Goal: Information Seeking & Learning: Learn about a topic

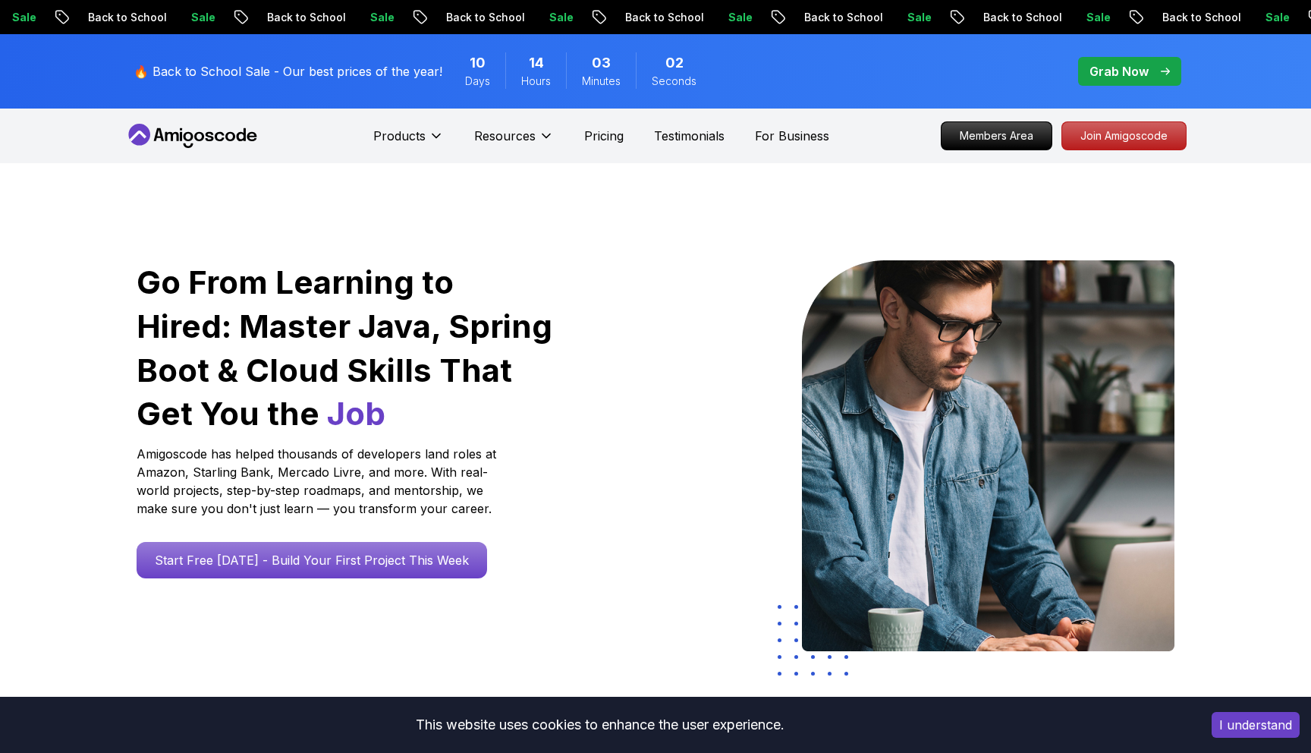
click at [546, 131] on icon at bounding box center [546, 135] width 15 height 15
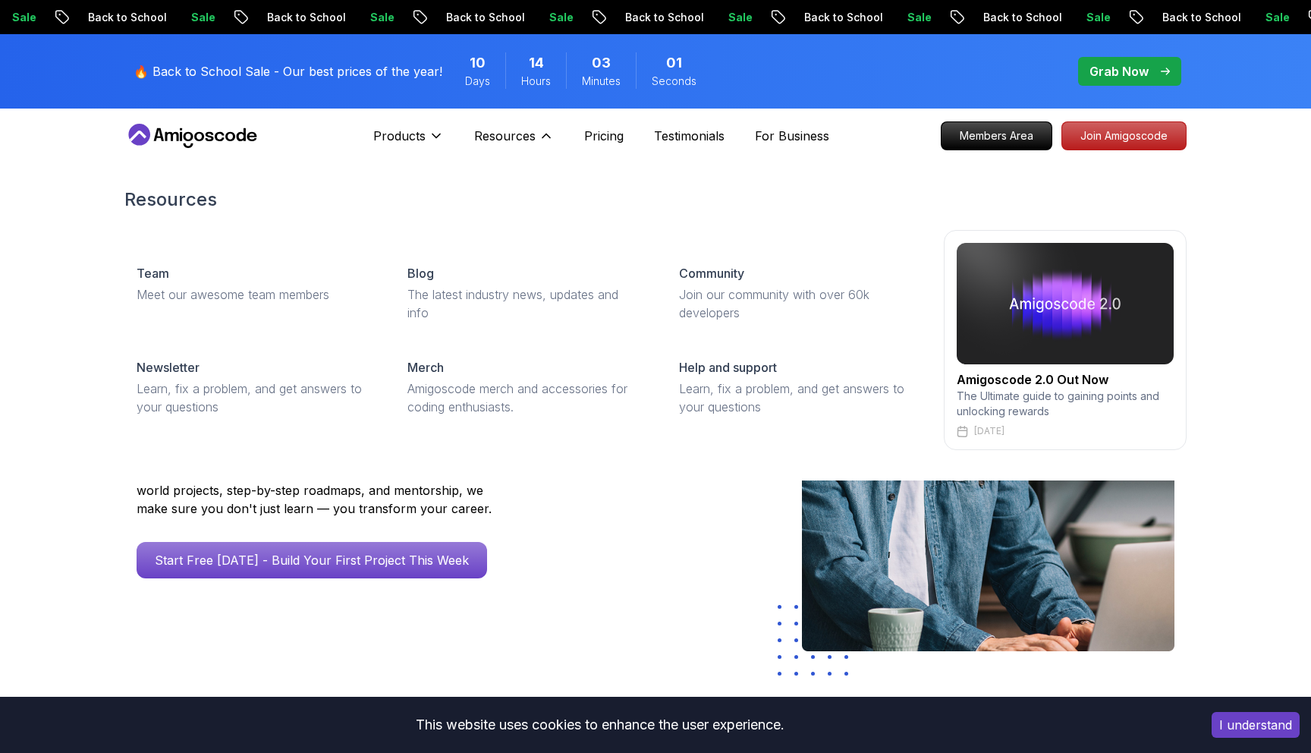
click at [546, 131] on icon at bounding box center [546, 135] width 15 height 15
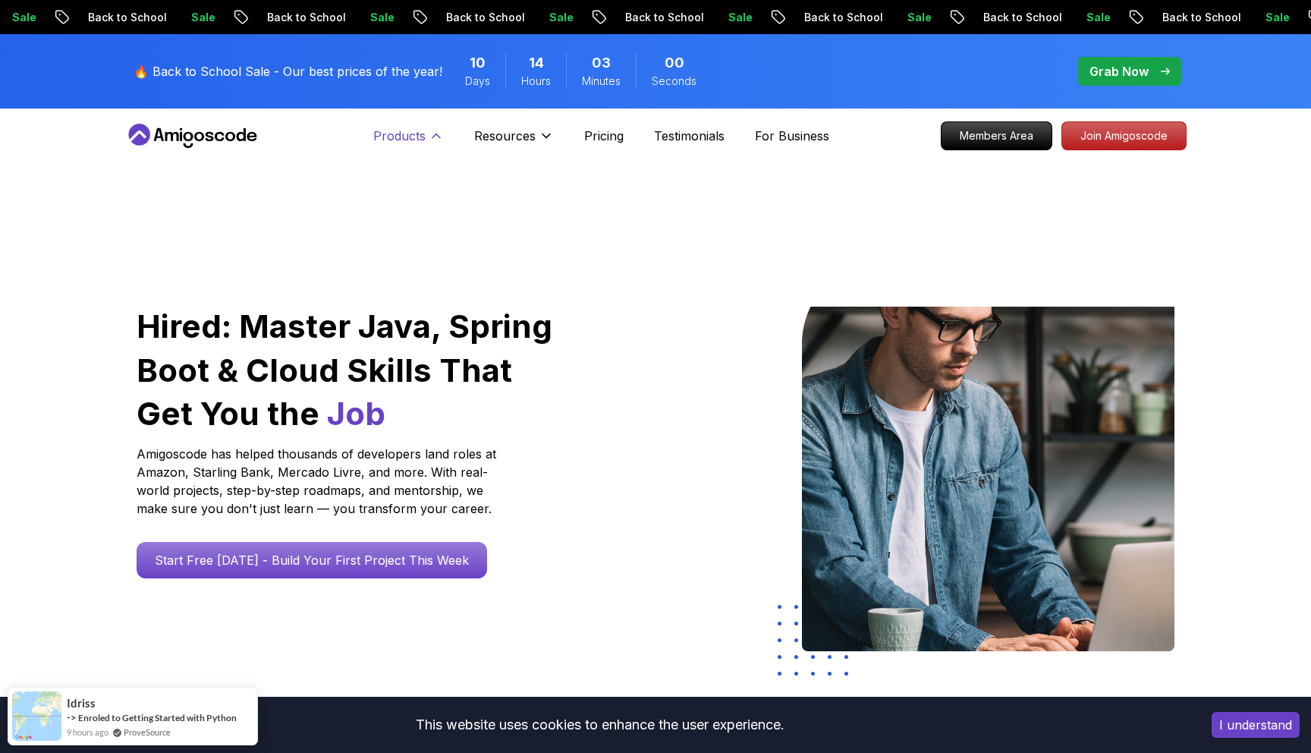
click at [409, 131] on p "Products" at bounding box center [399, 136] width 52 height 18
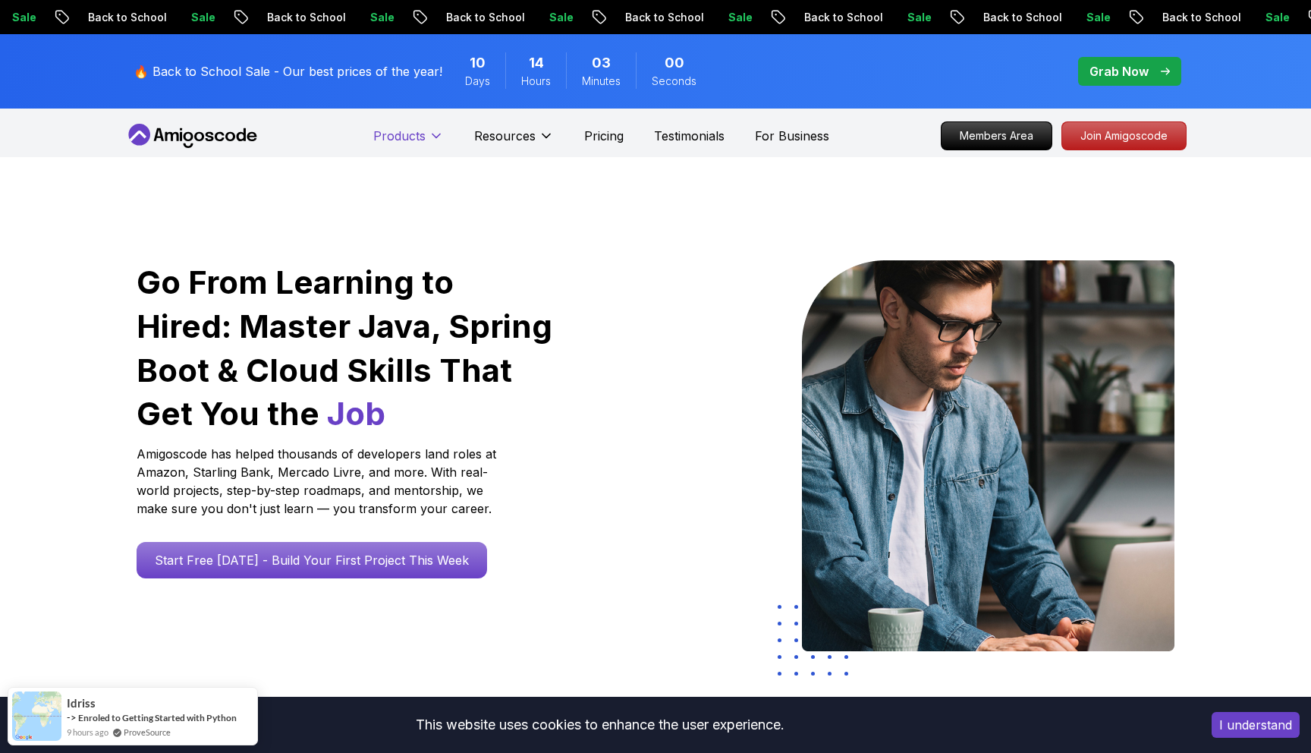
click at [409, 131] on p "Products" at bounding box center [399, 136] width 52 height 18
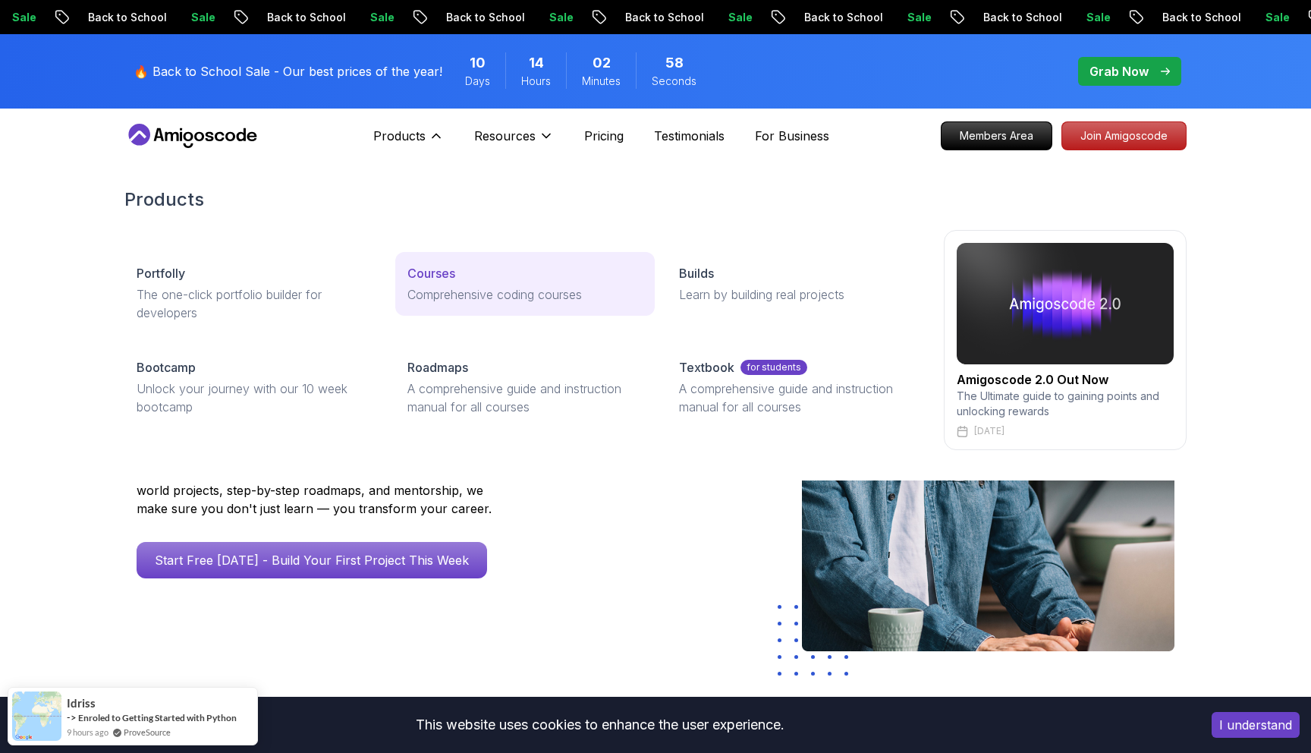
click at [450, 288] on p "Comprehensive coding courses" at bounding box center [525, 294] width 235 height 18
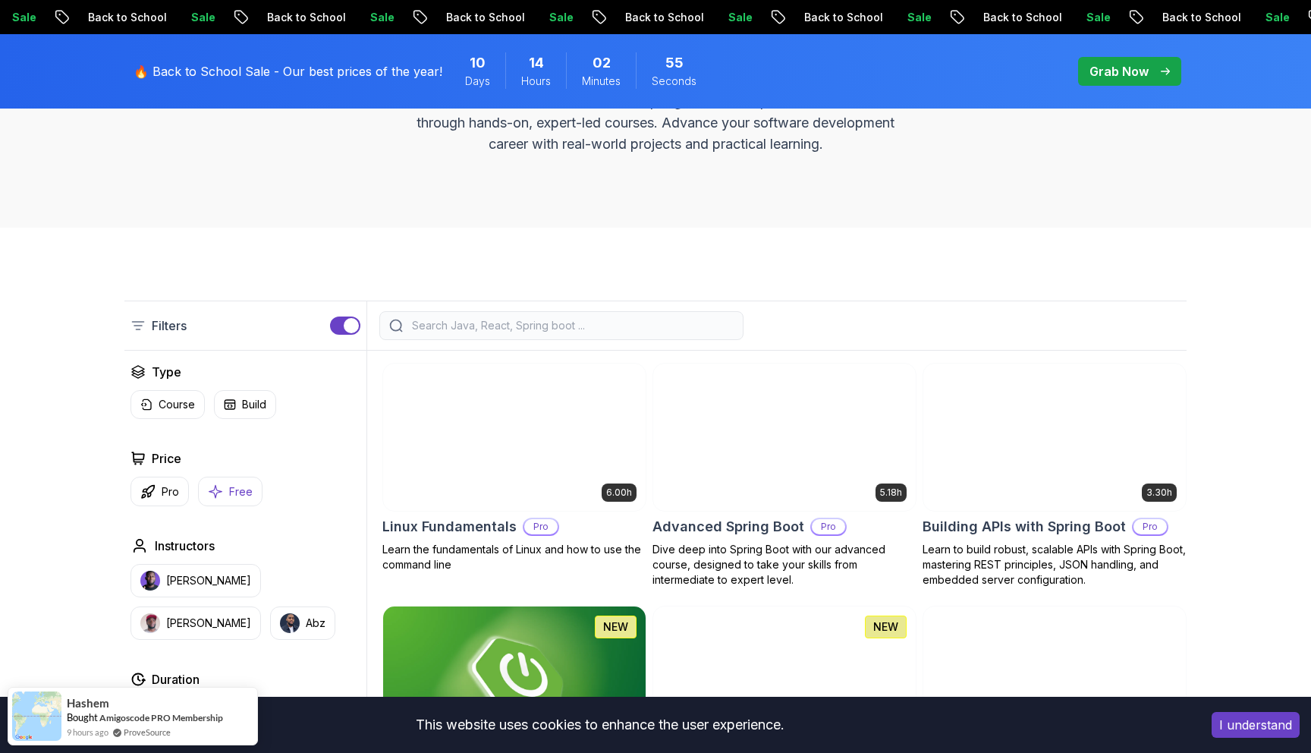
scroll to position [250, 0]
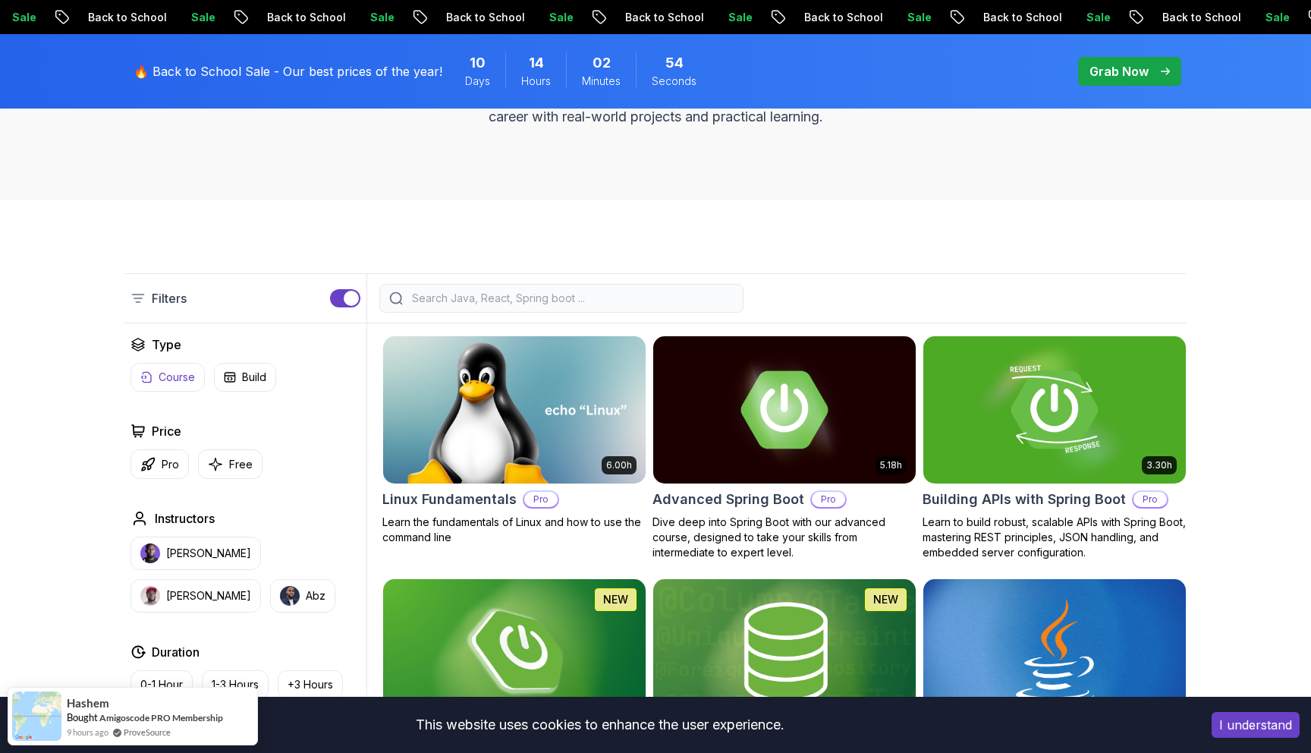
click at [172, 374] on p "Course" at bounding box center [177, 377] width 36 height 15
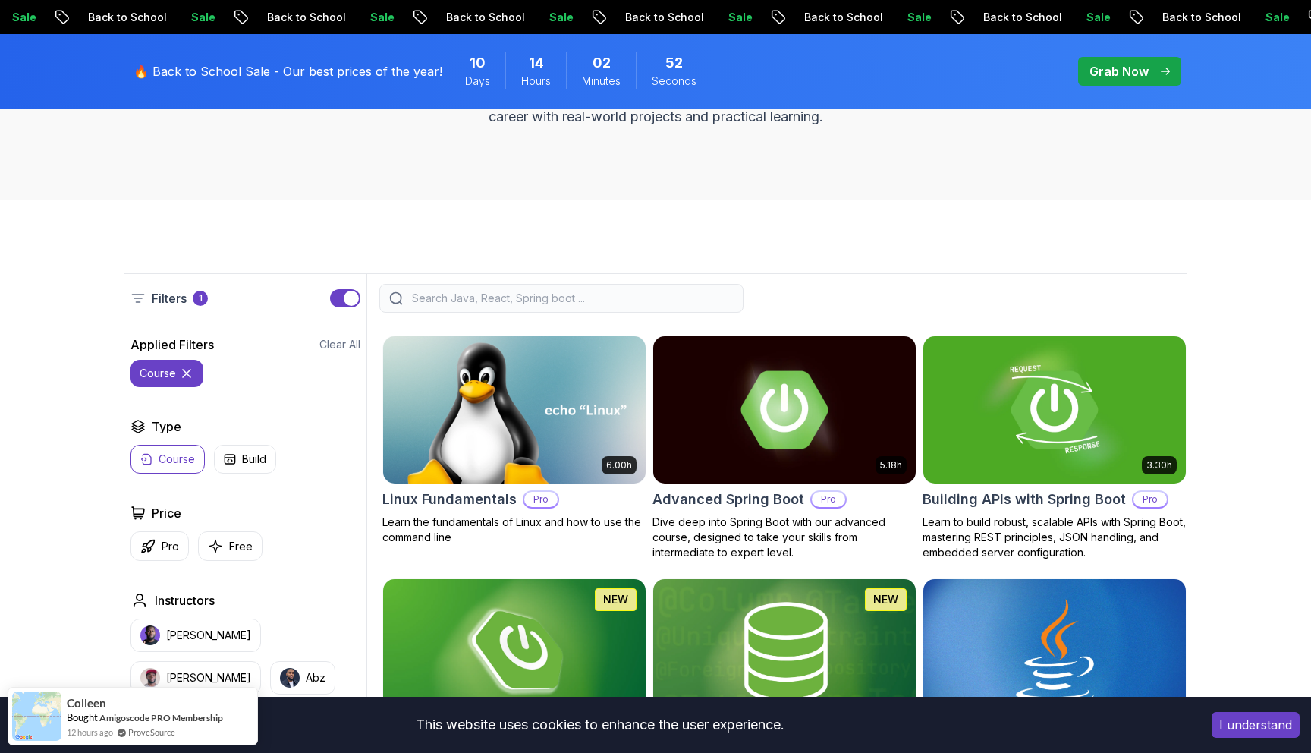
scroll to position [288, 0]
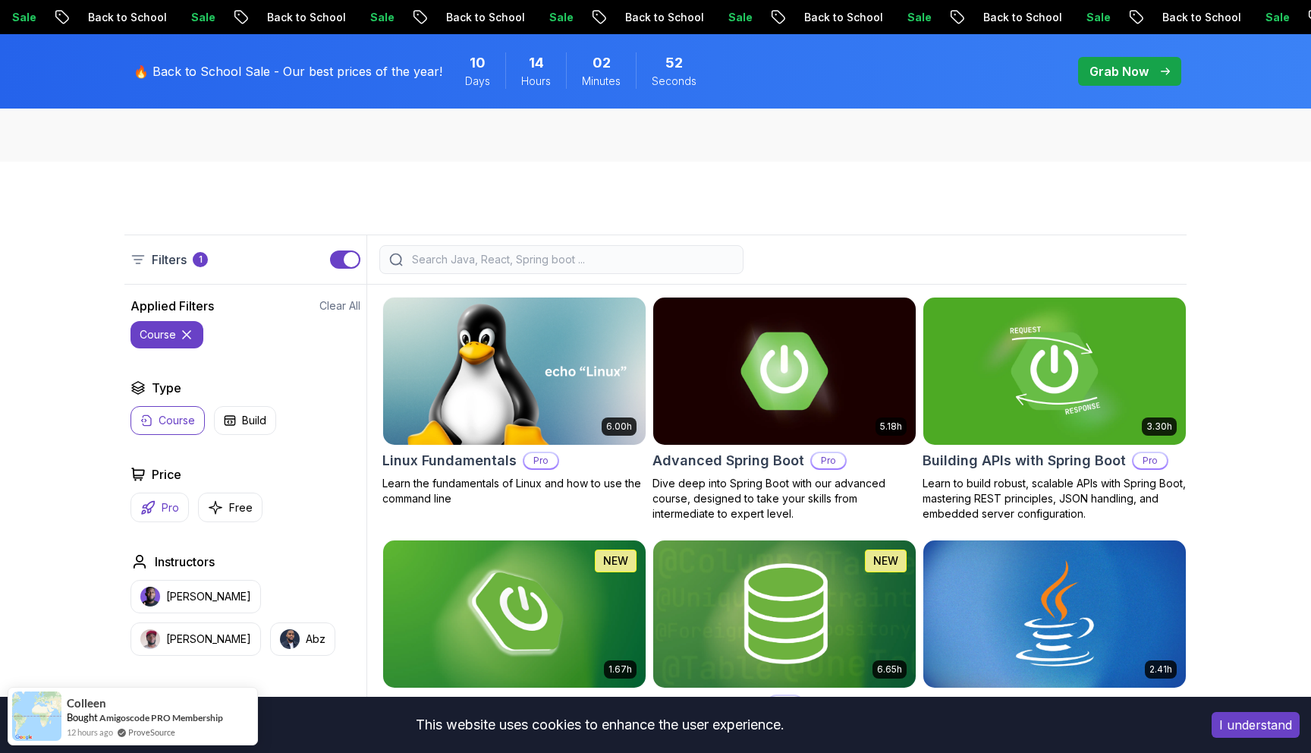
click at [159, 509] on button "Pro" at bounding box center [160, 508] width 58 height 30
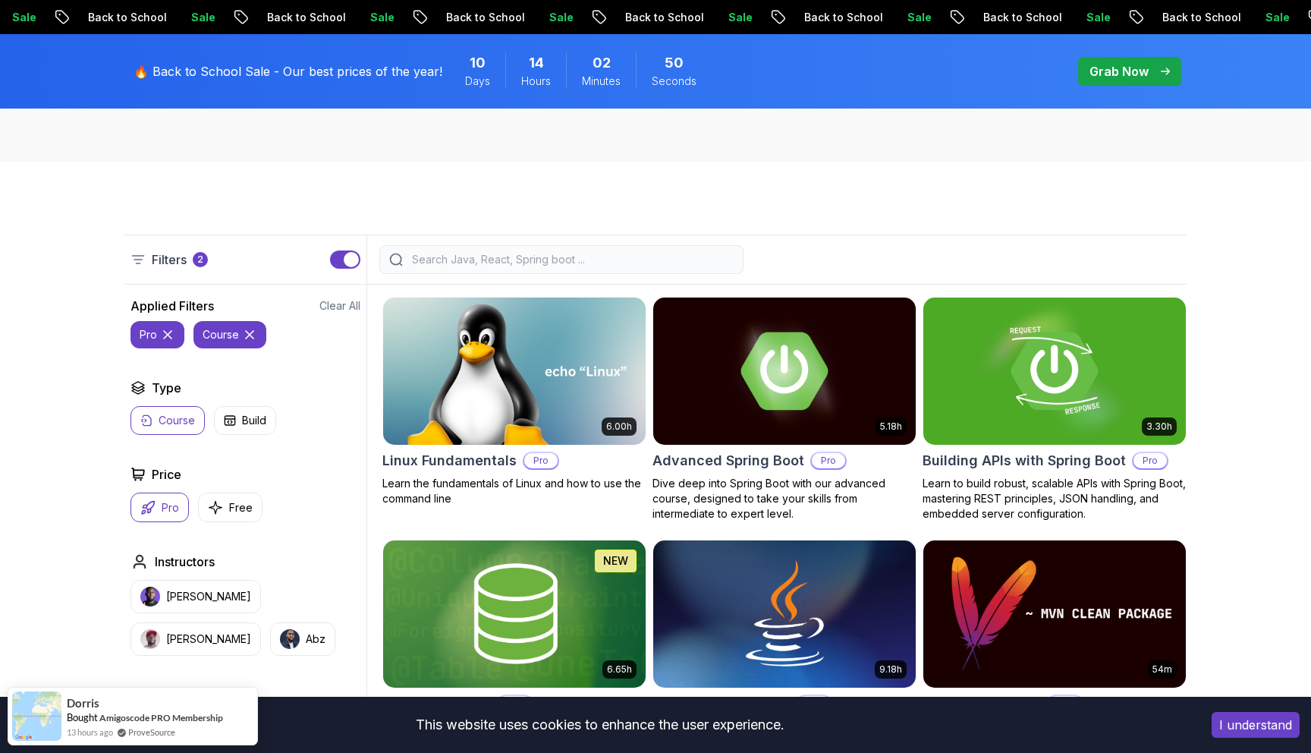
click at [513, 246] on div at bounding box center [561, 259] width 364 height 29
click at [510, 248] on div at bounding box center [561, 259] width 364 height 29
click at [508, 256] on input "search" at bounding box center [571, 259] width 325 height 15
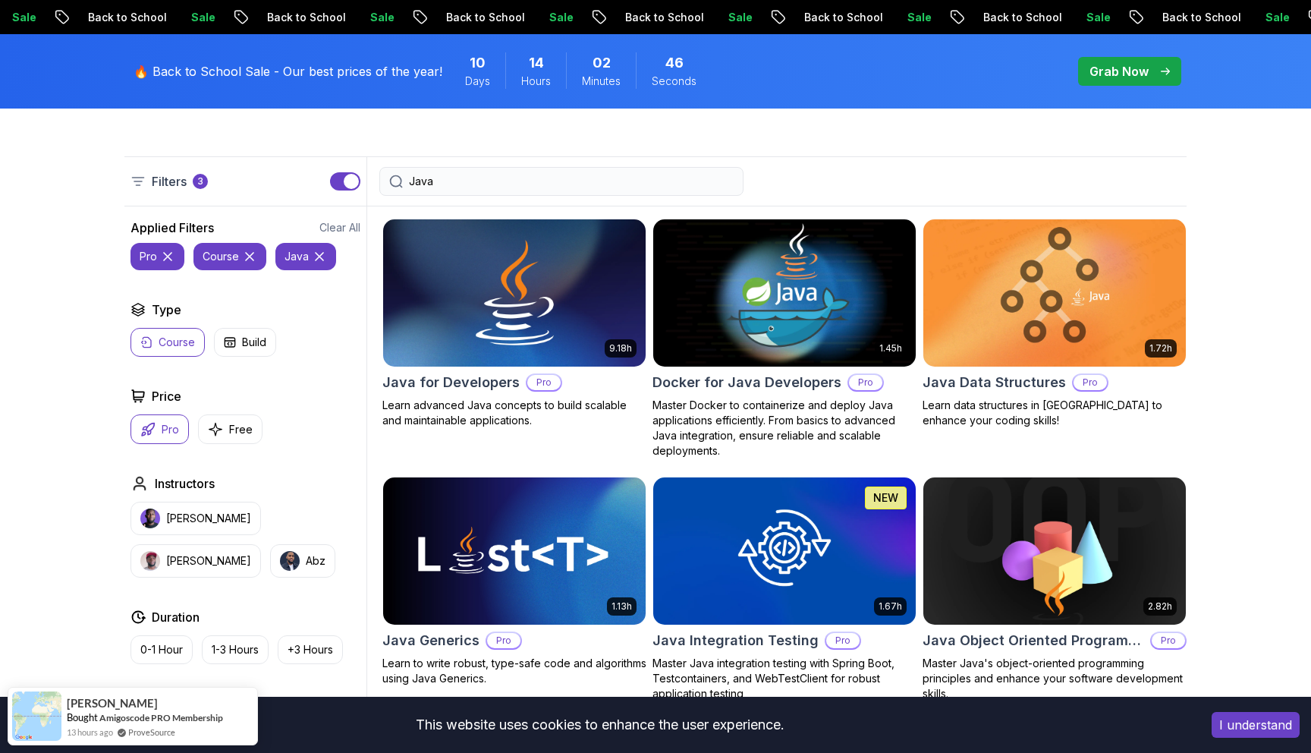
scroll to position [381, 0]
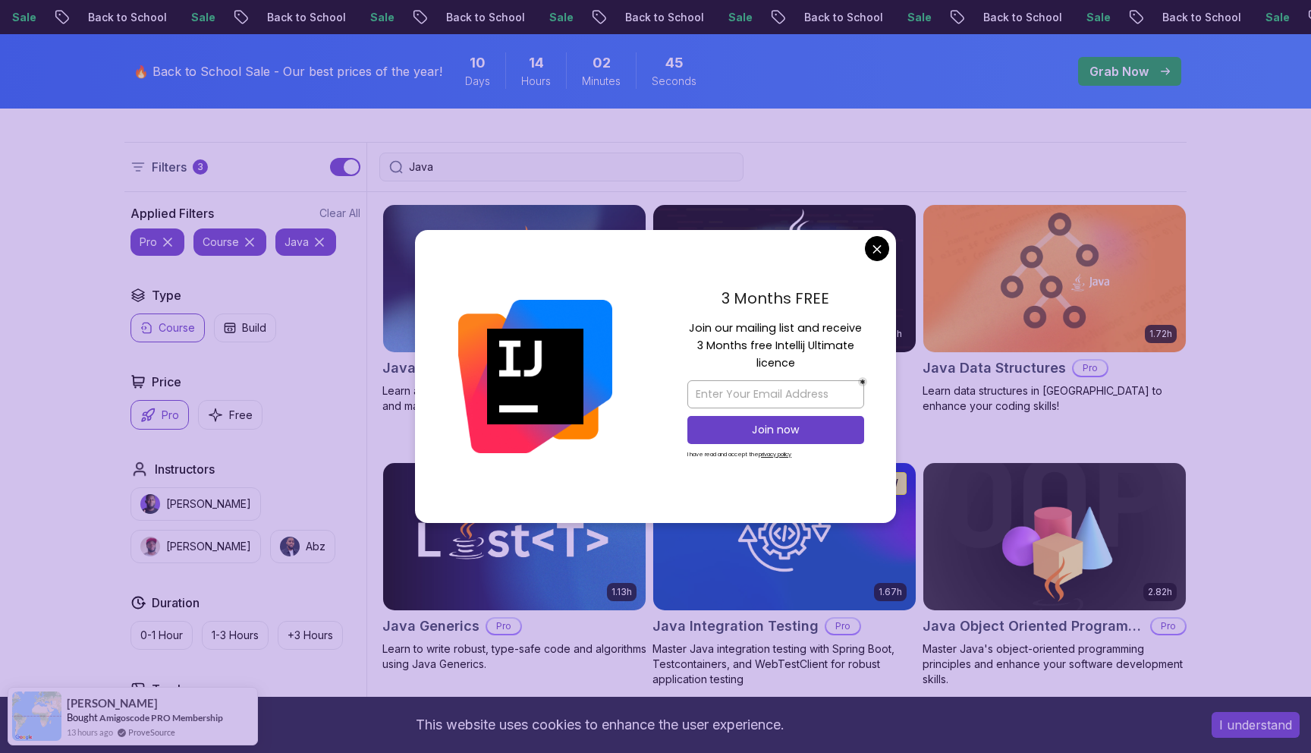
type input "Java"
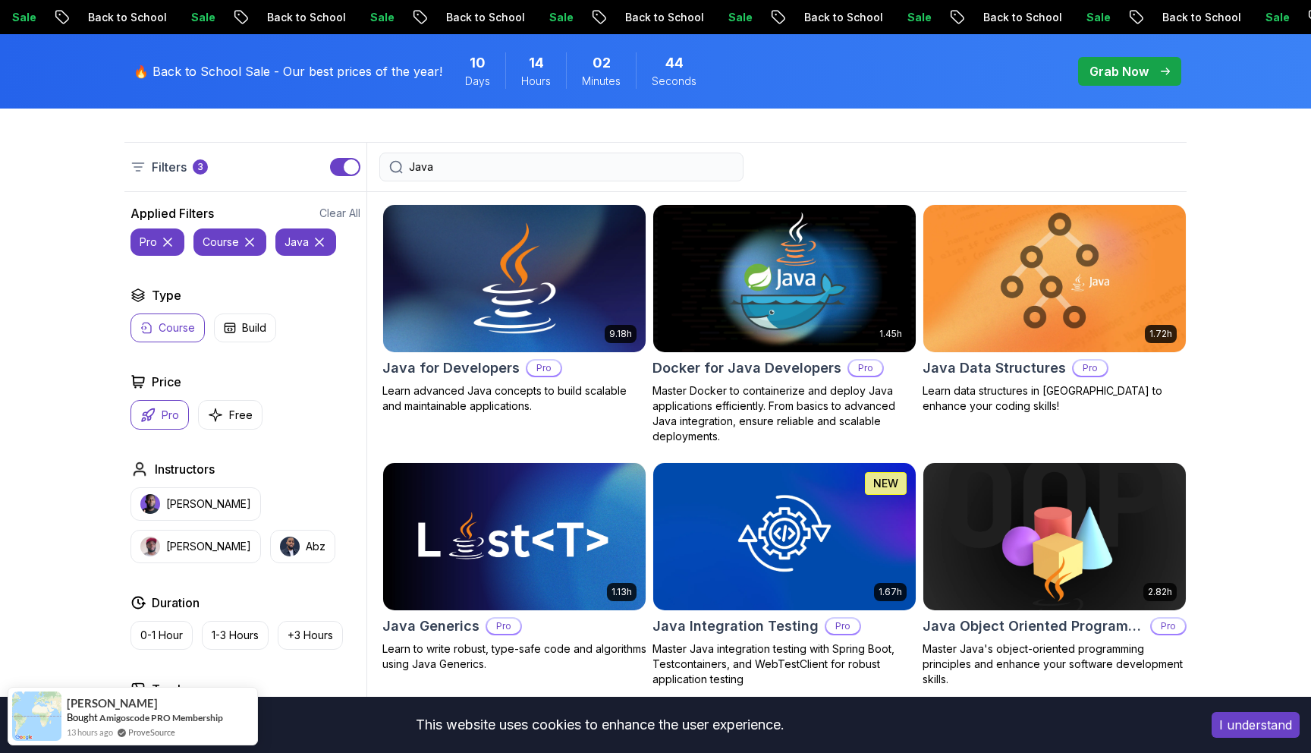
click at [502, 307] on img at bounding box center [513, 278] width 275 height 154
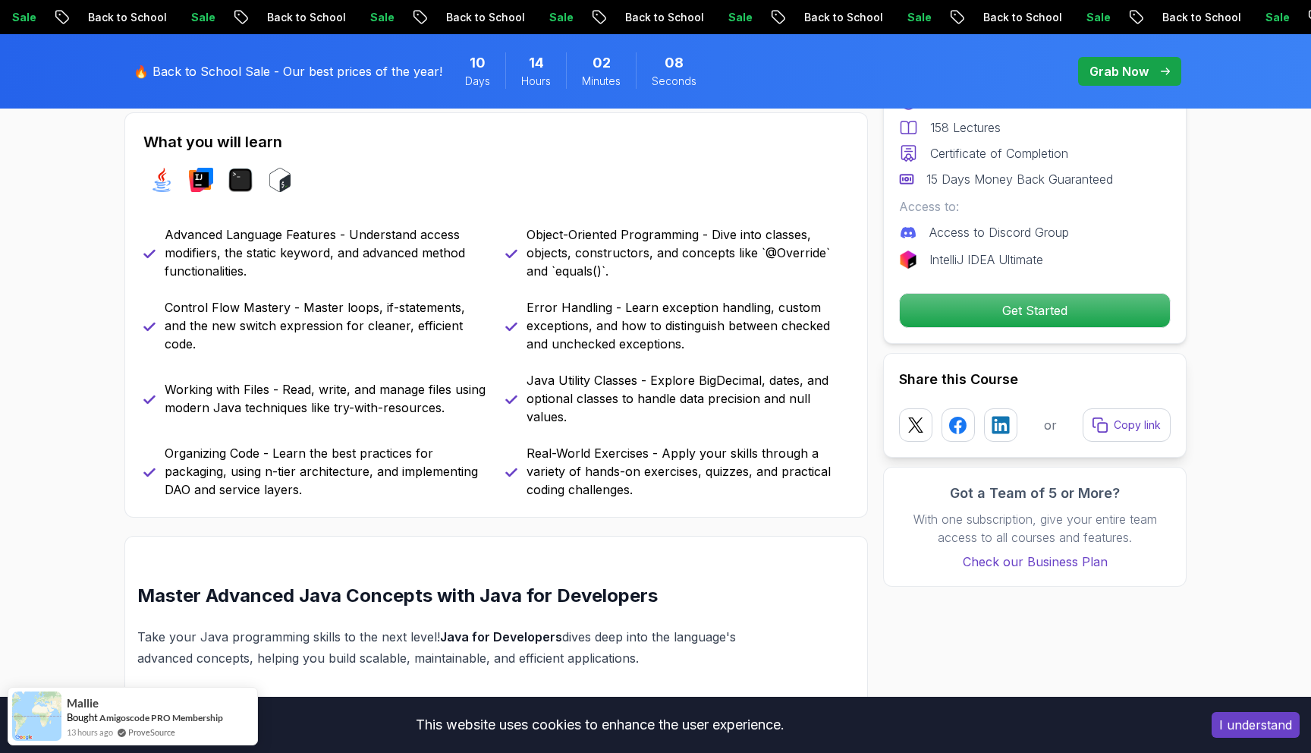
scroll to position [680, 0]
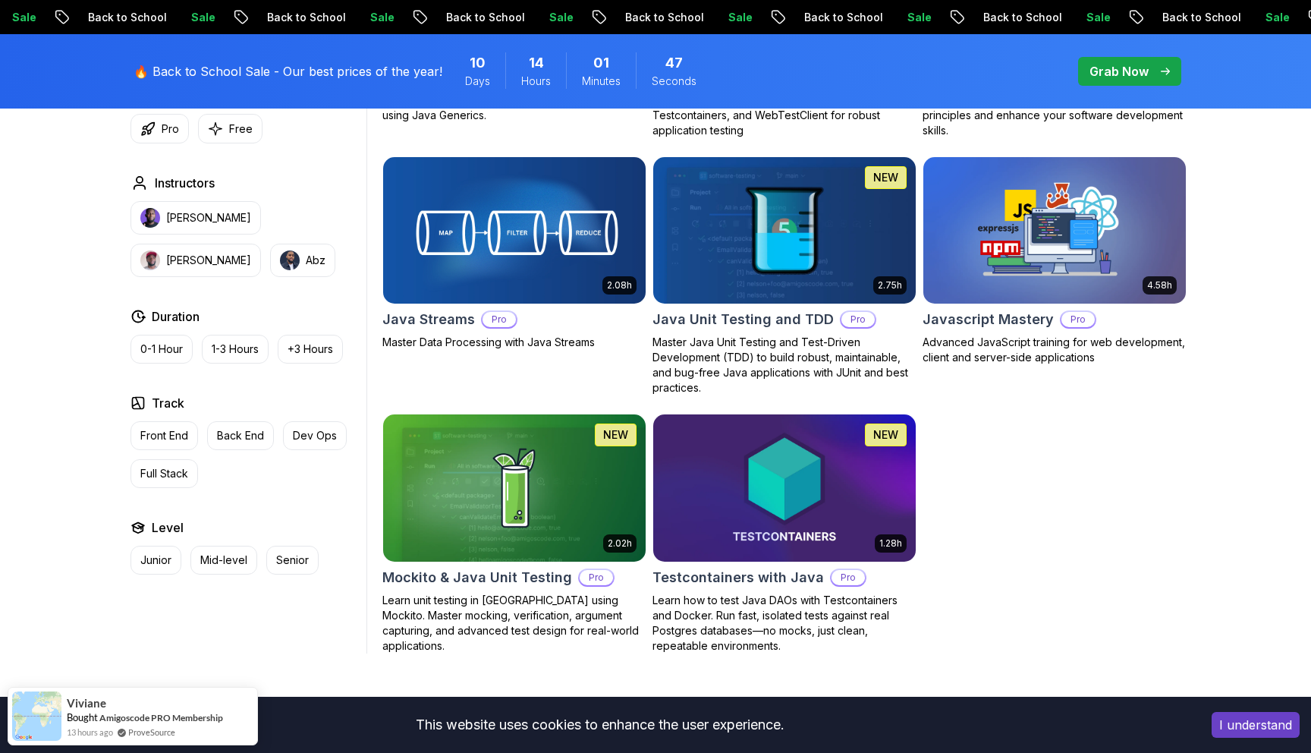
scroll to position [949, 0]
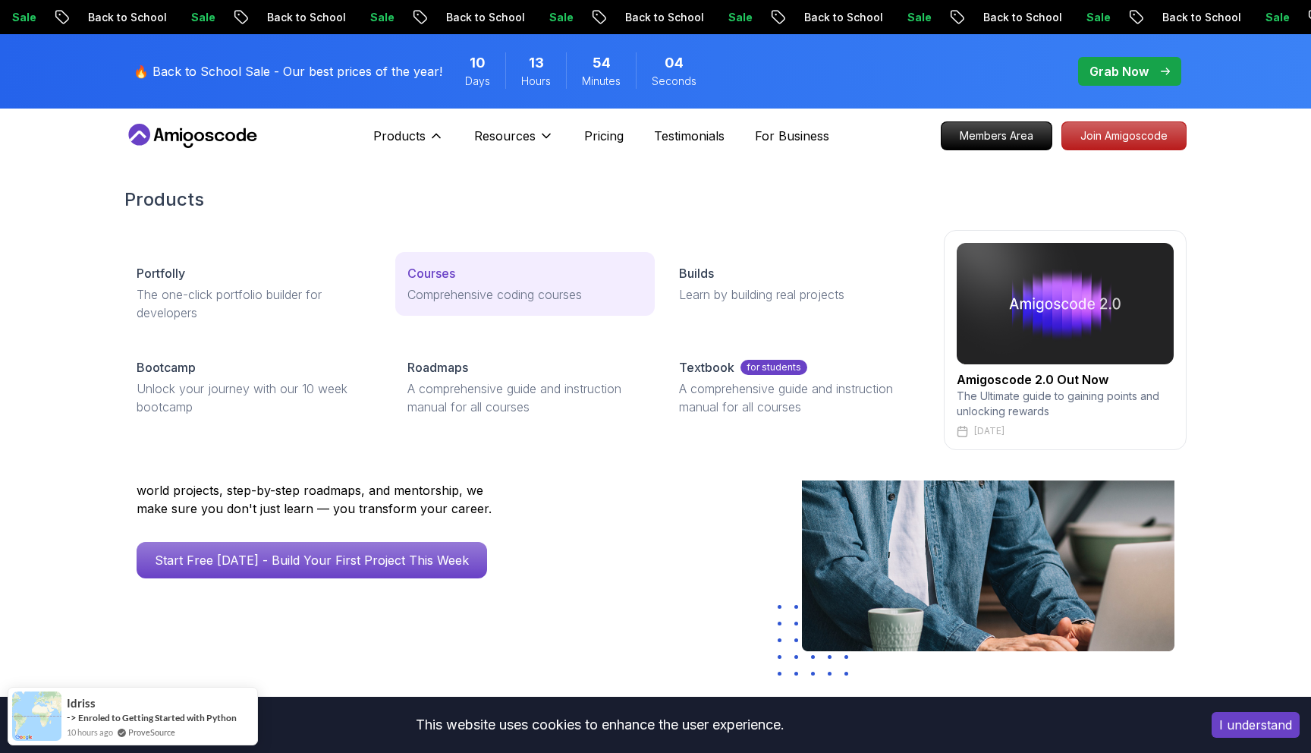
click at [441, 268] on p "Courses" at bounding box center [432, 273] width 48 height 18
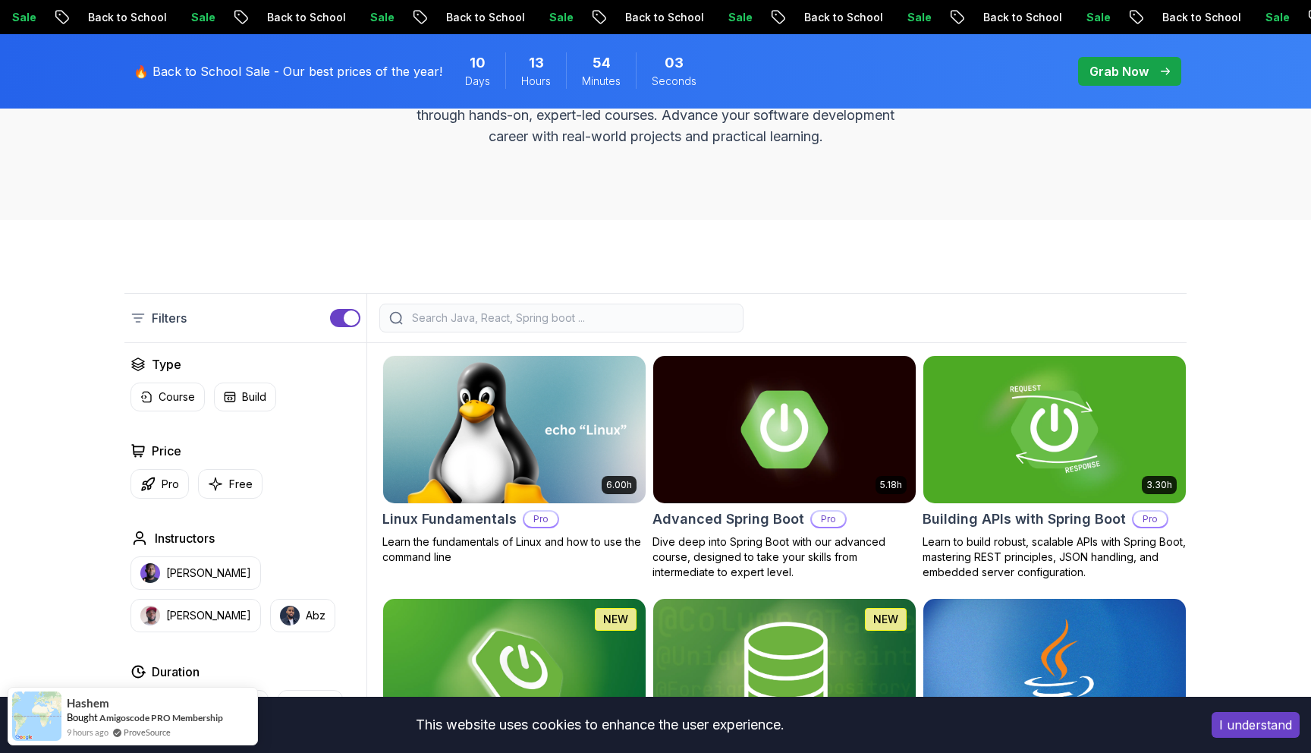
scroll to position [253, 0]
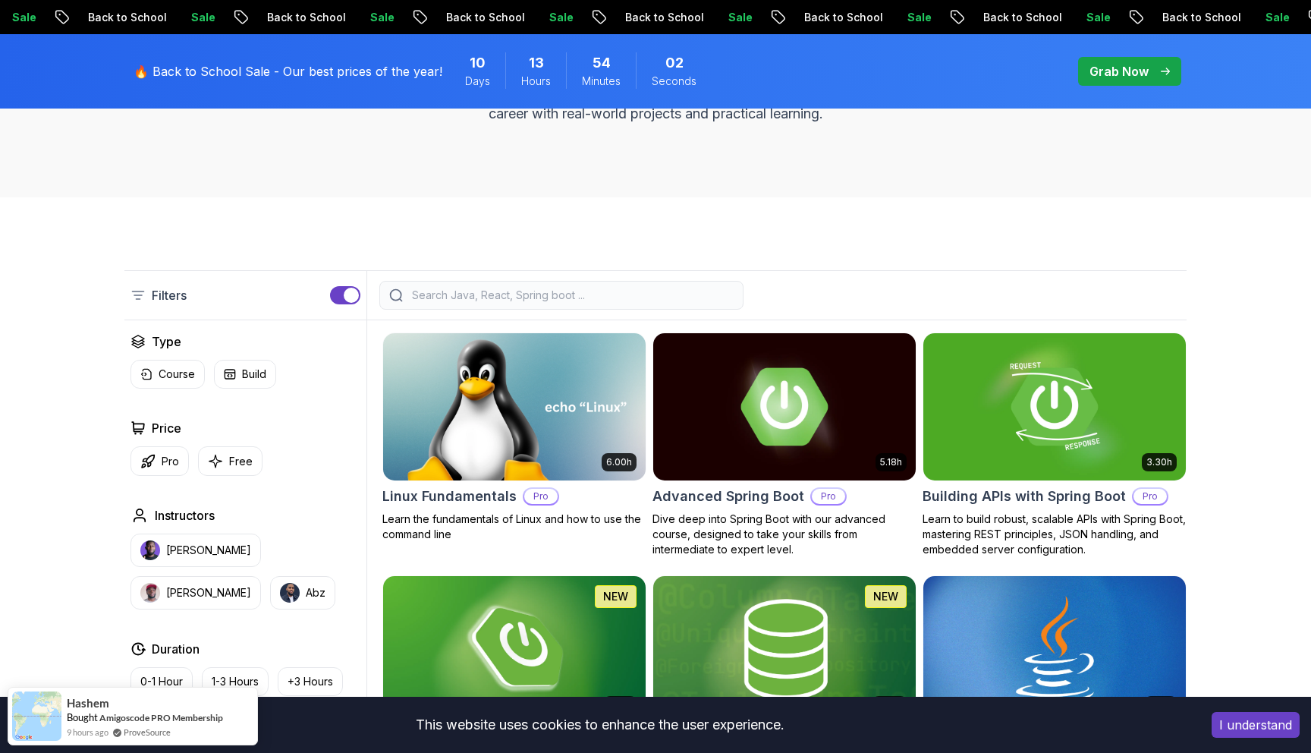
click at [428, 298] on input "search" at bounding box center [571, 295] width 325 height 15
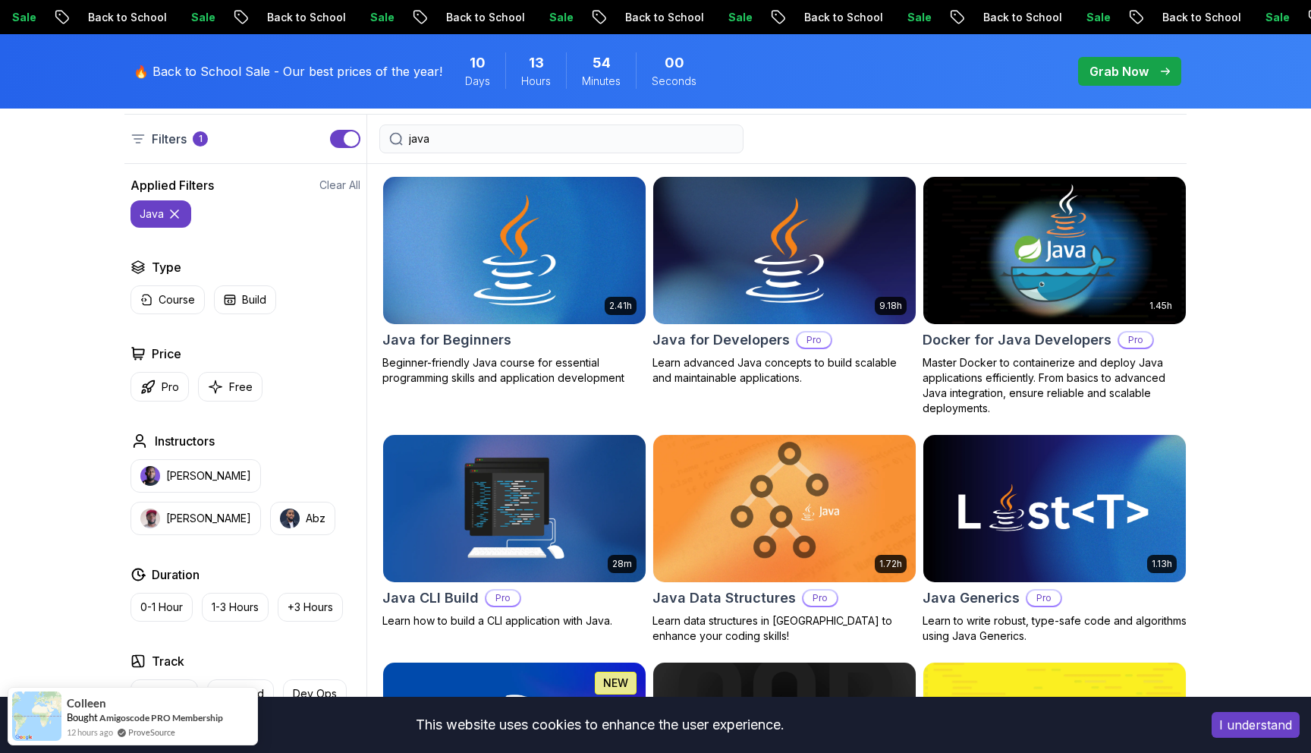
scroll to position [420, 0]
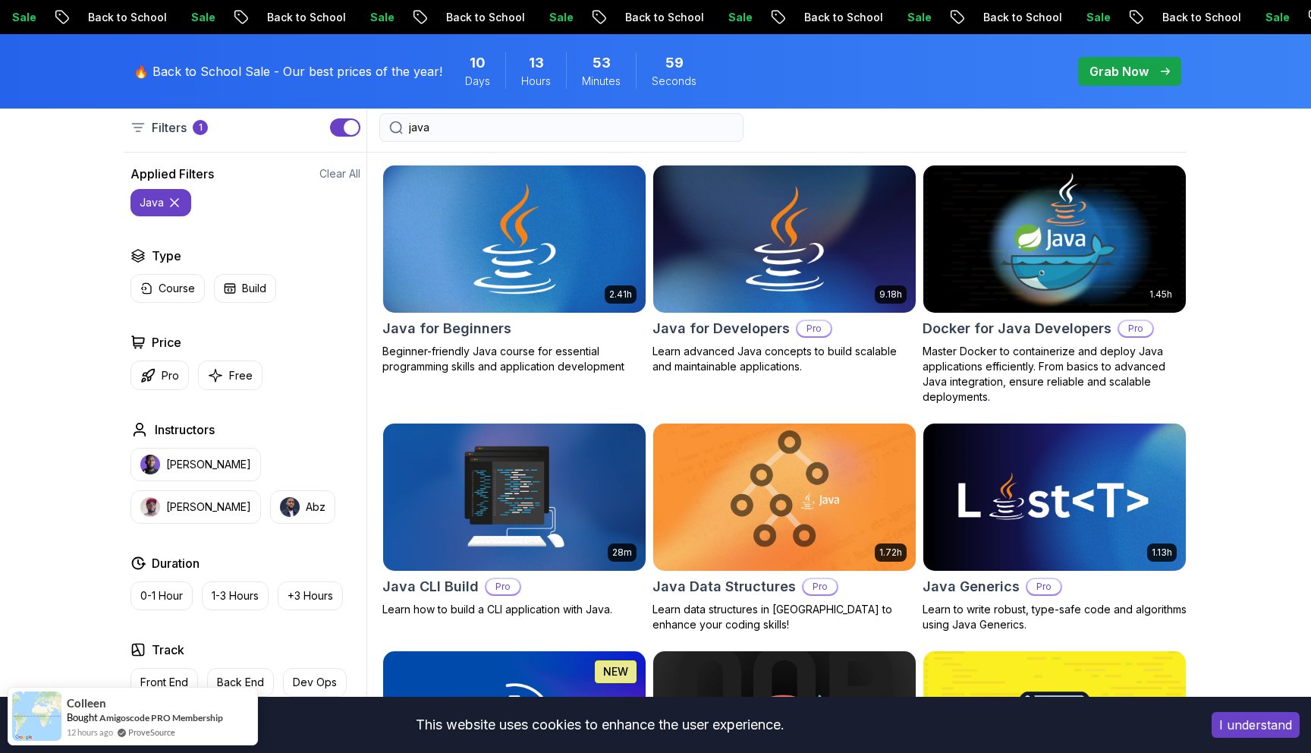
type input "java"
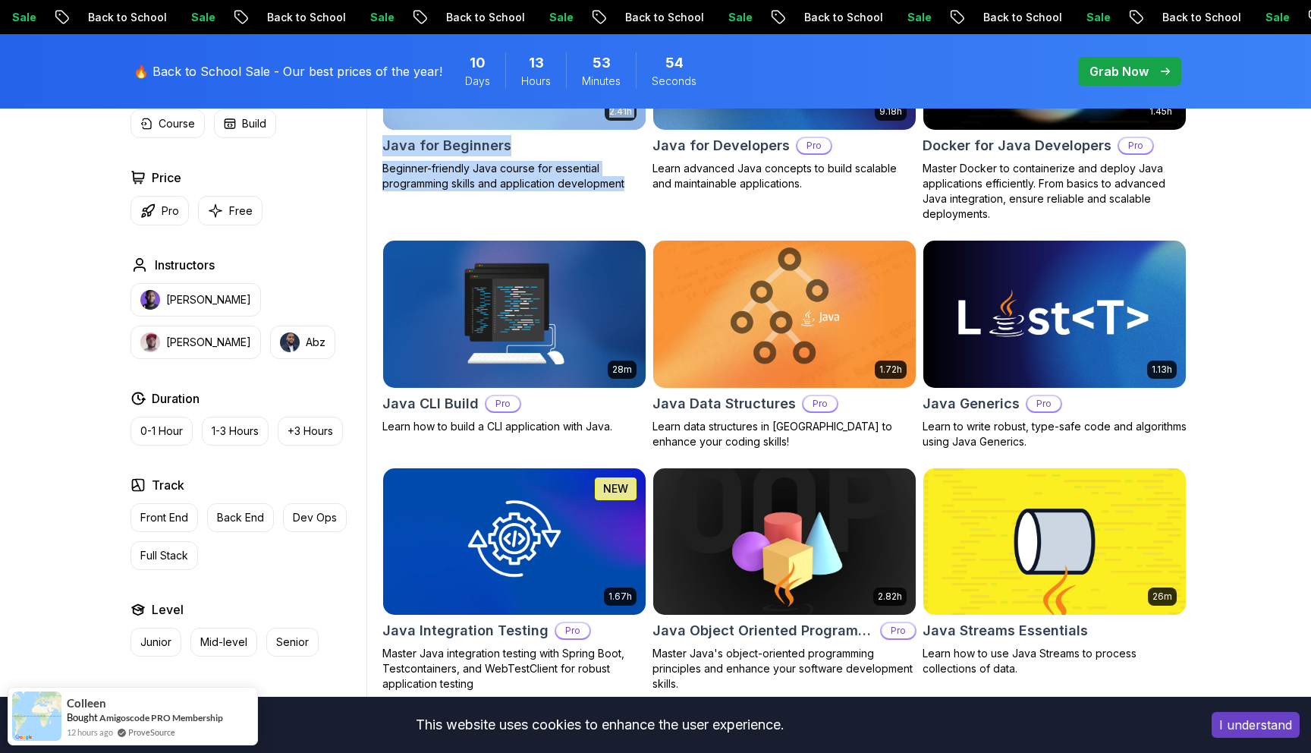
scroll to position [605, 0]
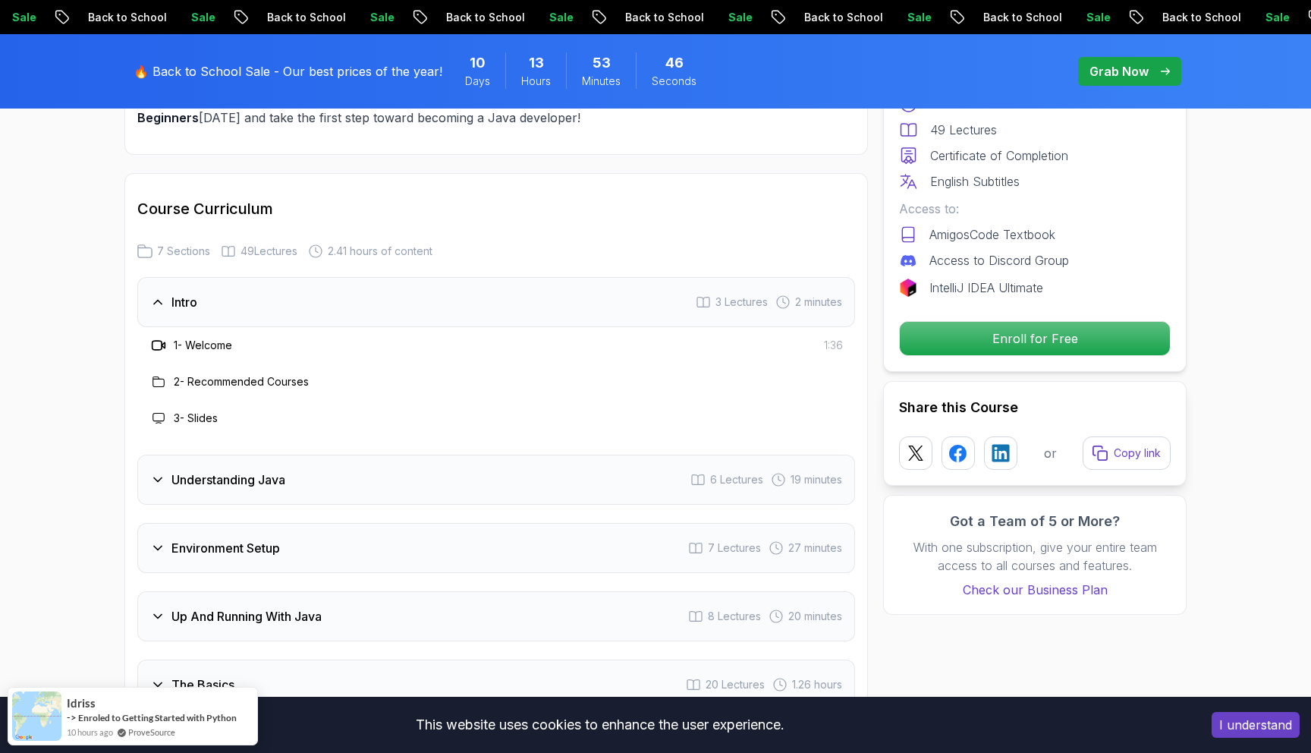
scroll to position [2120, 0]
click at [234, 469] on h3 "Understanding Java" at bounding box center [229, 478] width 114 height 18
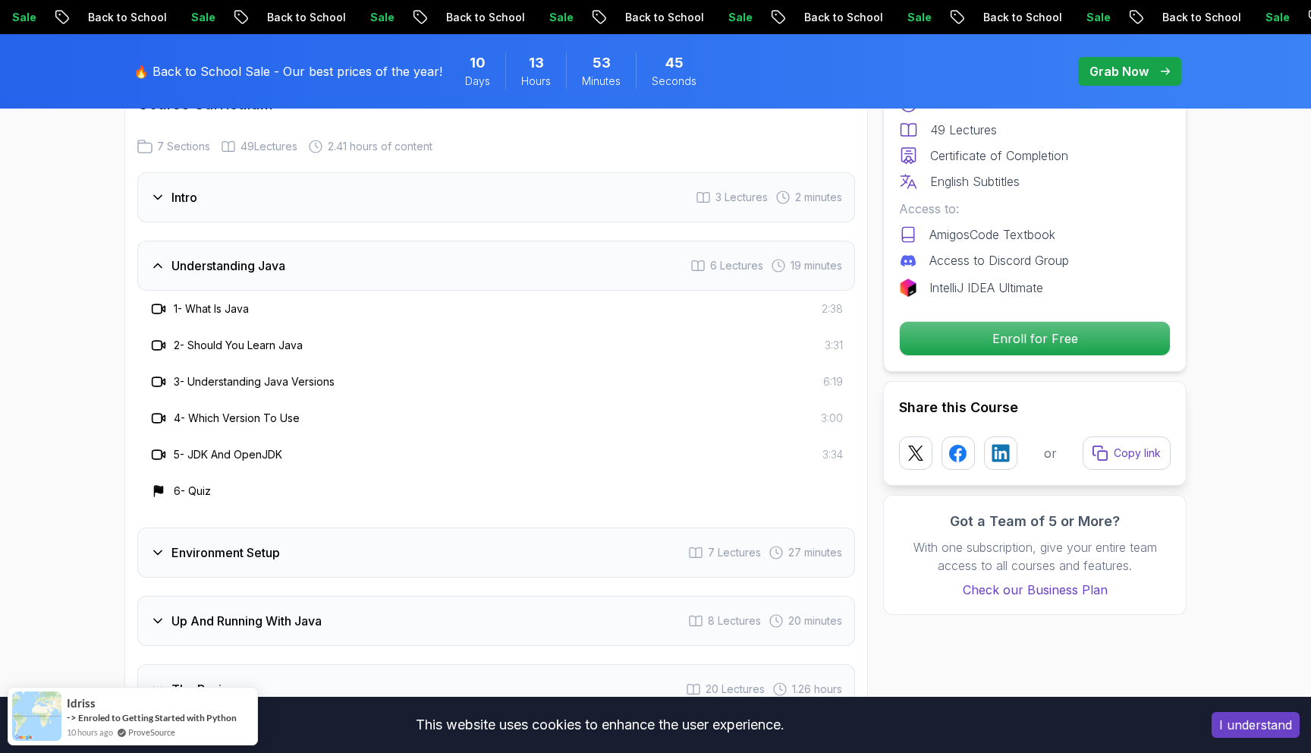
scroll to position [2227, 0]
